Goal: Task Accomplishment & Management: Use online tool/utility

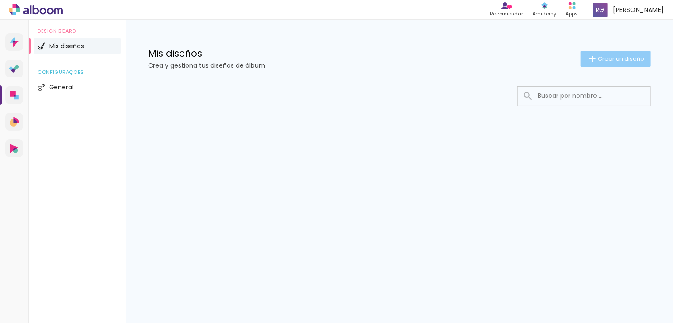
click at [622, 56] on span "Crear un diseño" at bounding box center [621, 59] width 46 height 6
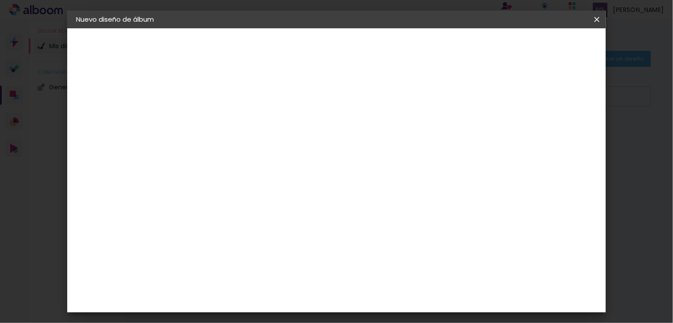
click at [221, 115] on input at bounding box center [221, 119] width 0 height 14
type input "QRRA1"
type paper-input "QRRA1"
click at [308, 44] on link "Avanzar" at bounding box center [284, 46] width 47 height 15
click at [250, 141] on input "text" at bounding box center [224, 141] width 51 height 11
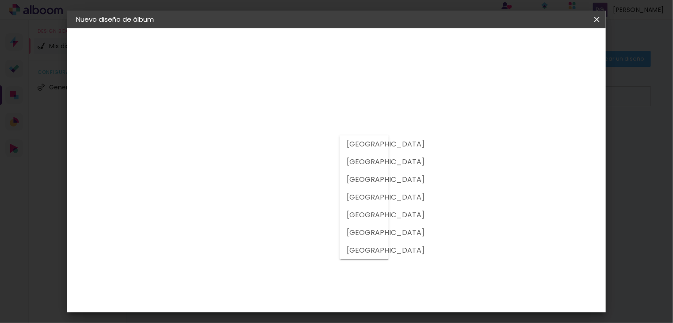
click at [0, 0] on slot "[GEOGRAPHIC_DATA]" at bounding box center [0, 0] width 0 height 0
type input "[GEOGRAPHIC_DATA]"
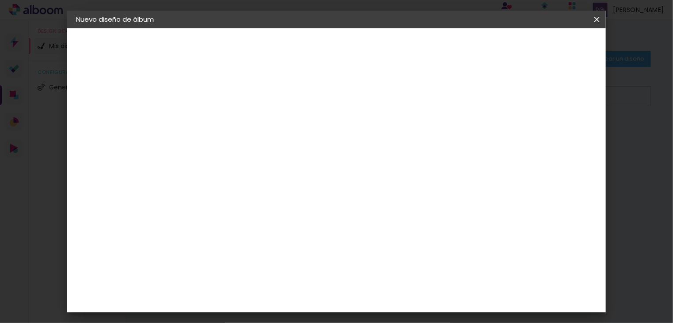
click at [290, 166] on input at bounding box center [244, 168] width 91 height 11
click at [290, 165] on input at bounding box center [244, 168] width 91 height 11
type input "q"
